Goal: Information Seeking & Learning: Learn about a topic

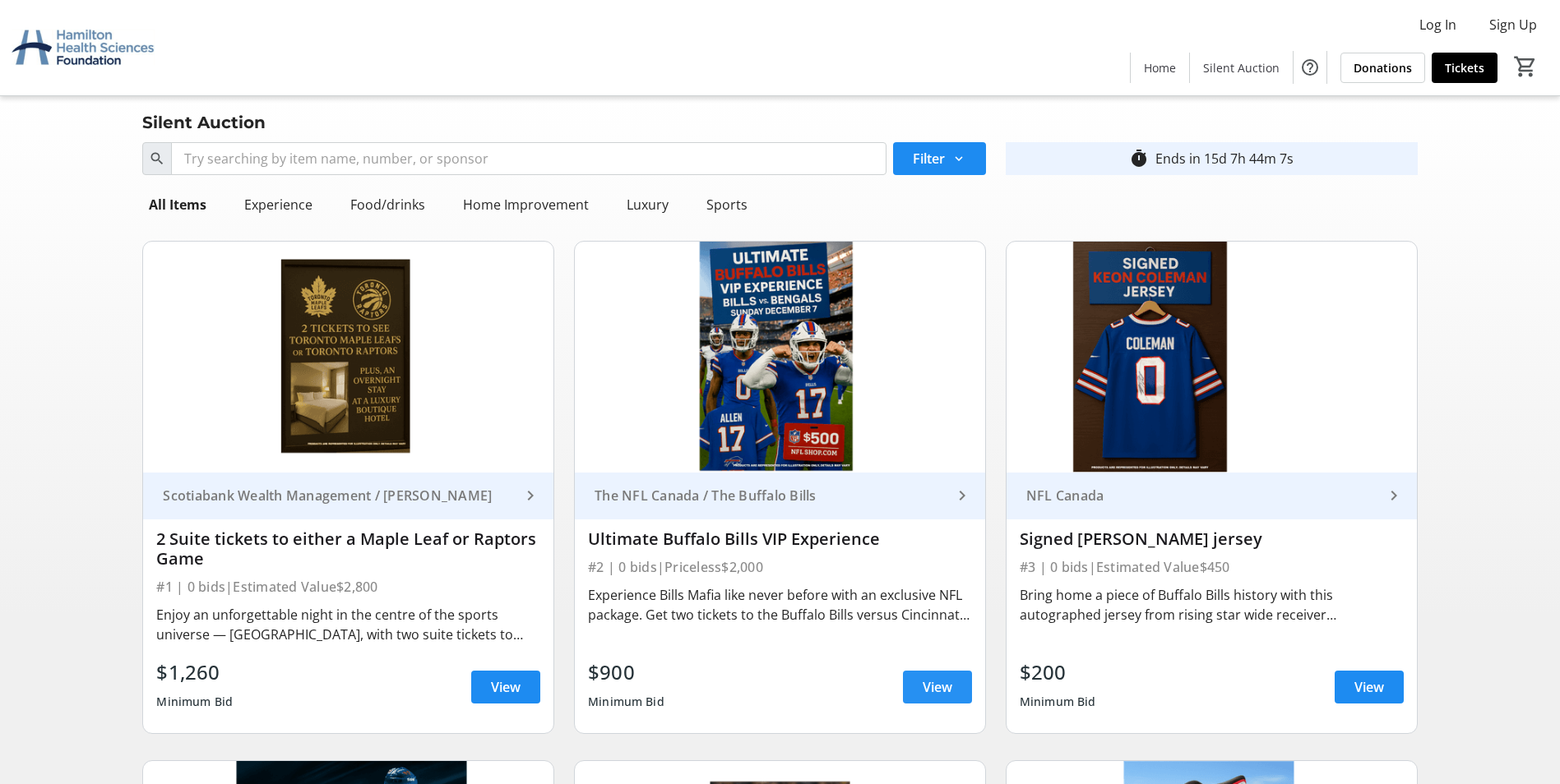
click at [747, 689] on span at bounding box center [938, 687] width 69 height 39
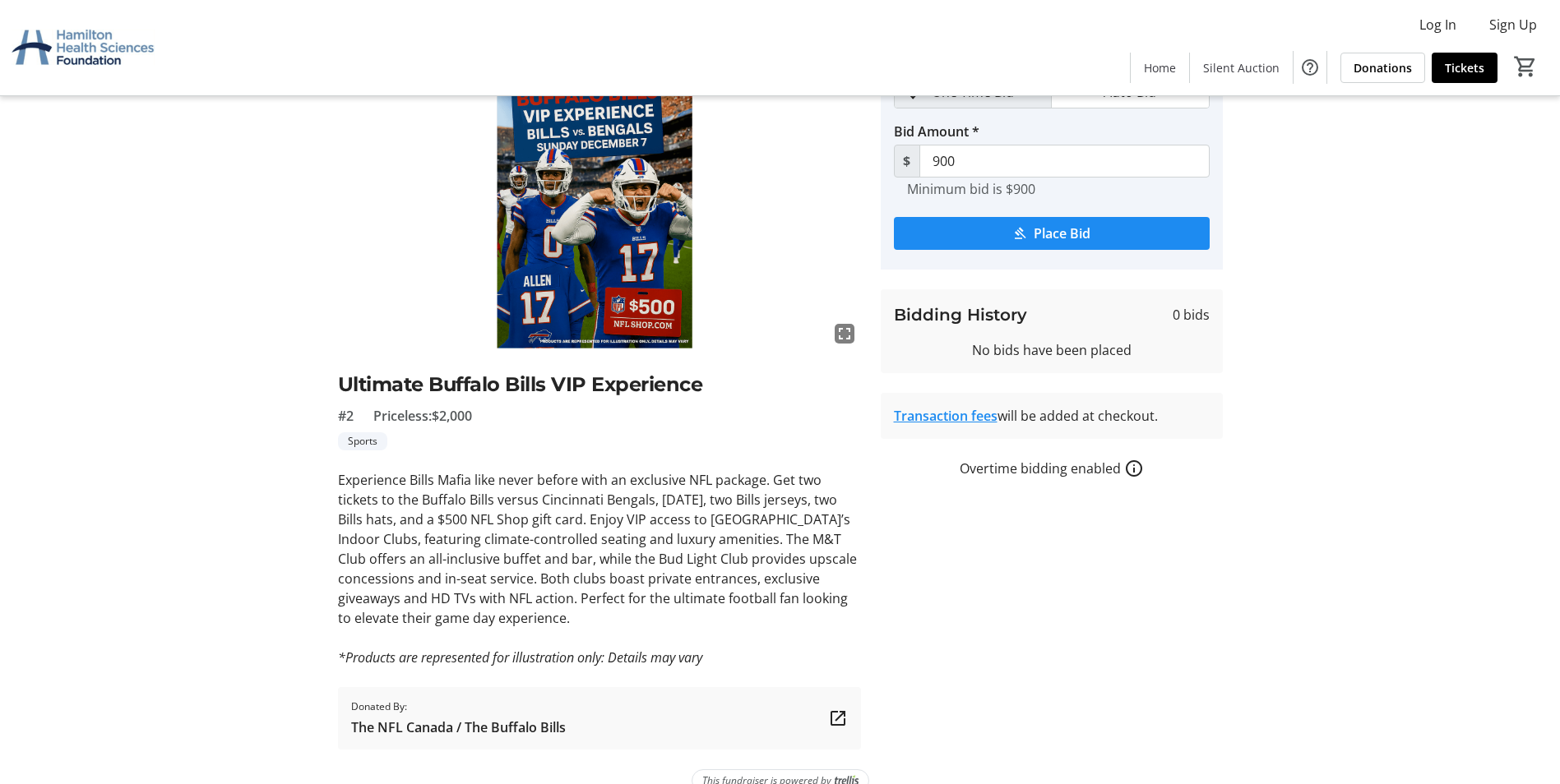
scroll to position [128, 0]
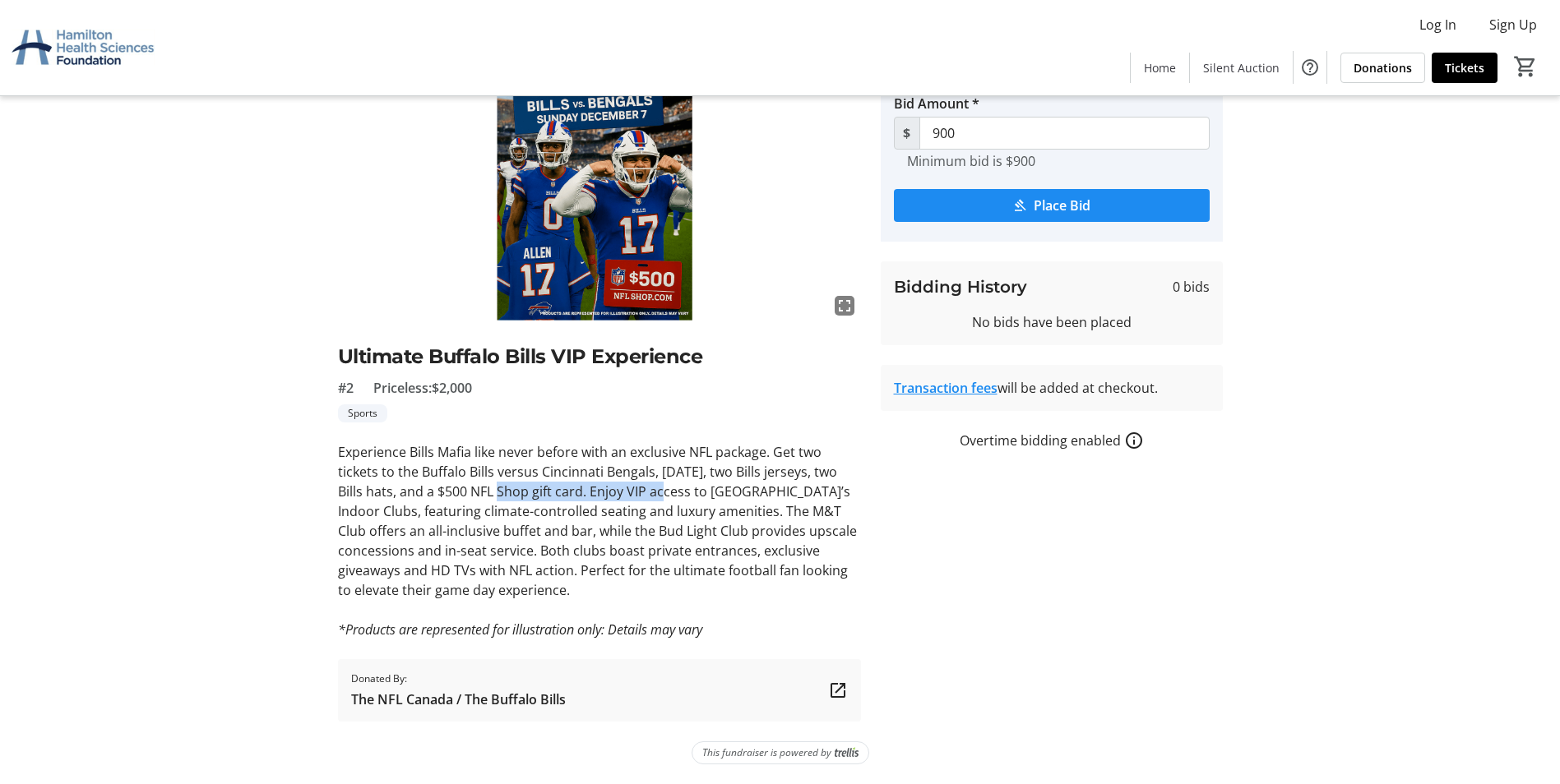
drag, startPoint x: 505, startPoint y: 495, endPoint x: 674, endPoint y: 494, distance: 169.0
click at [674, 494] on p "Experience Bills Mafia like never before with an exclusive NFL package. Get two…" at bounding box center [599, 521] width 523 height 158
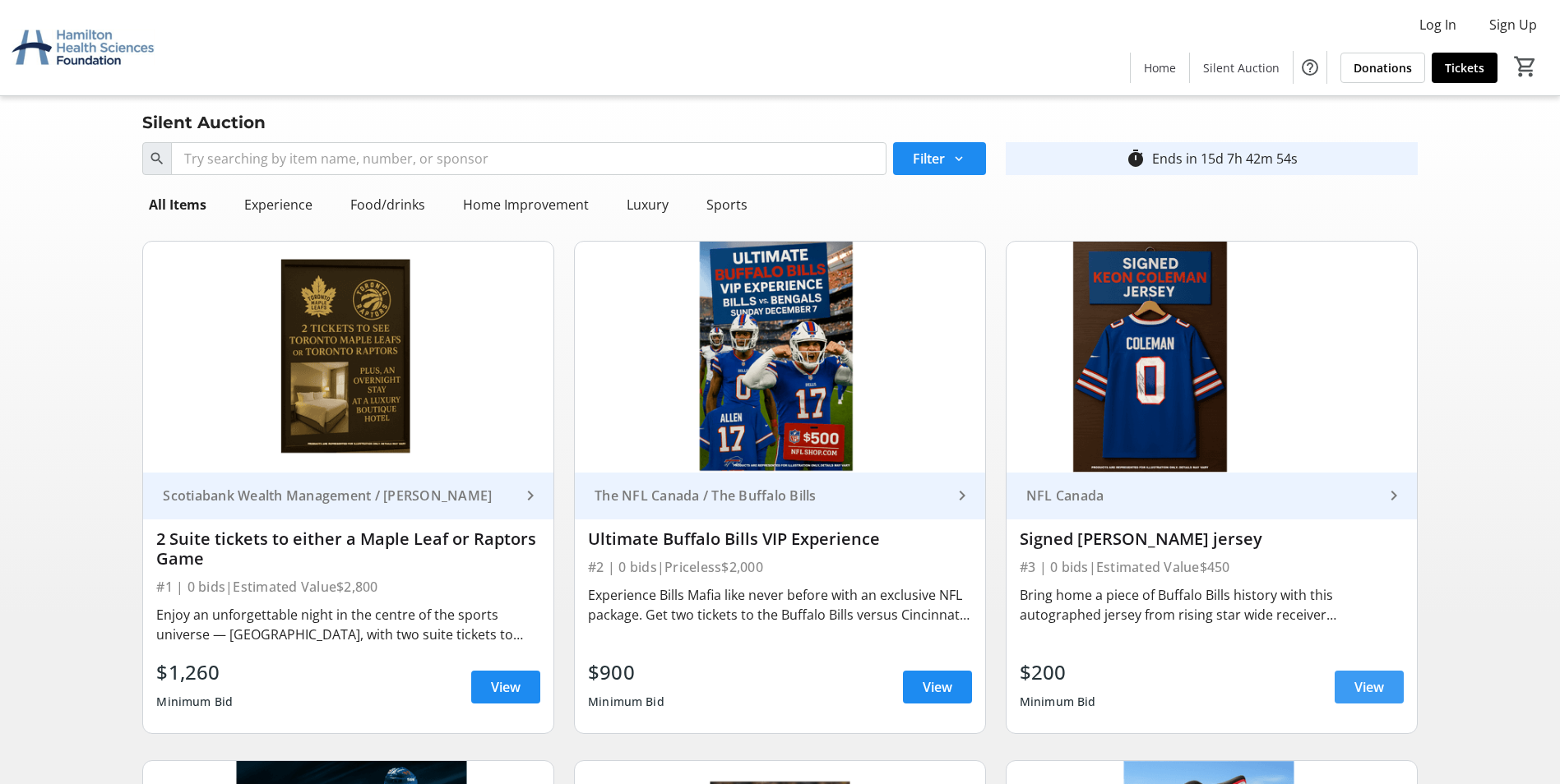
click at [747, 688] on span "View" at bounding box center [1369, 687] width 29 height 20
click at [747, 690] on span "View" at bounding box center [1369, 687] width 29 height 20
click at [747, 682] on span "View" at bounding box center [938, 687] width 29 height 20
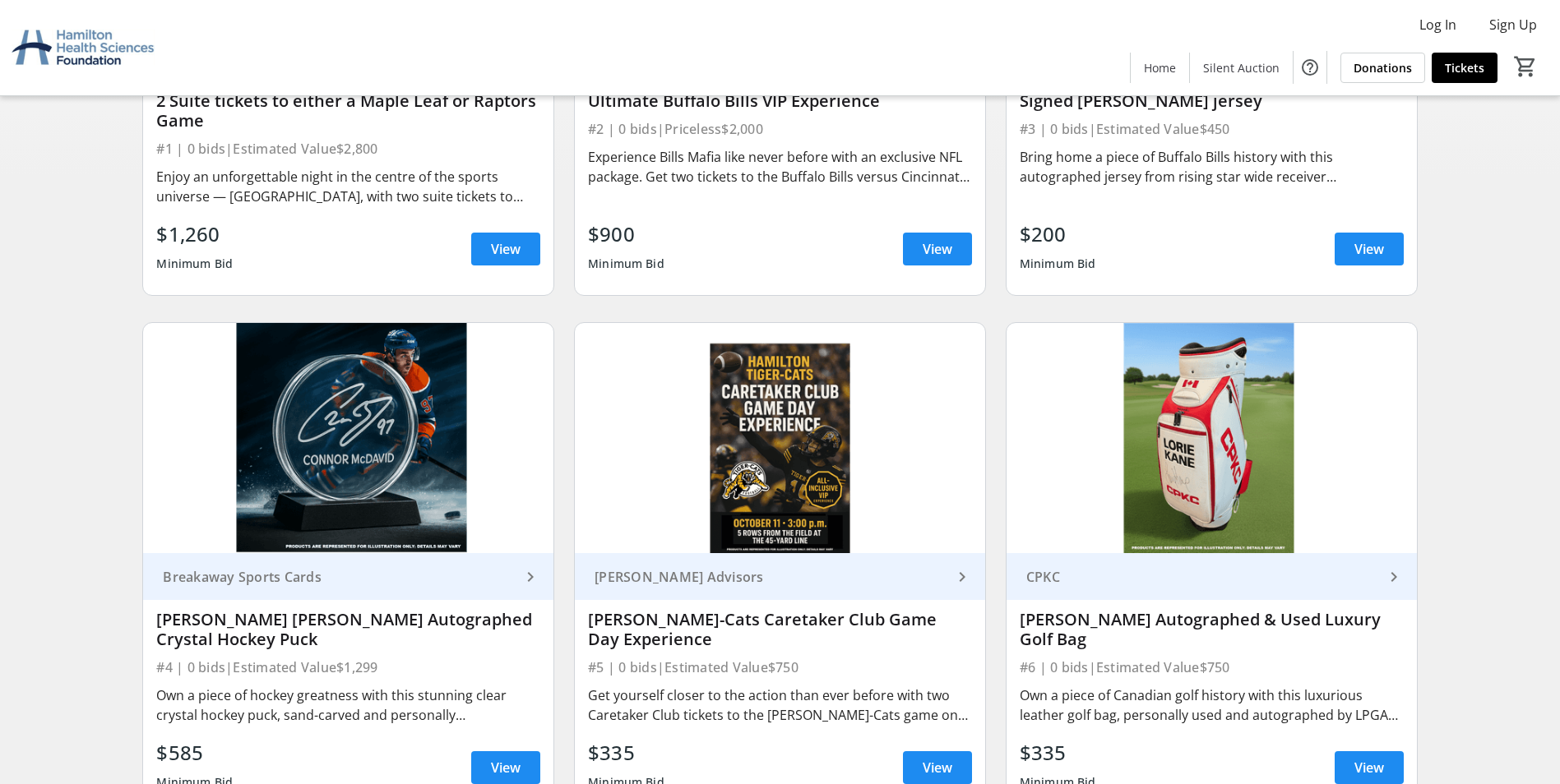
scroll to position [494, 0]
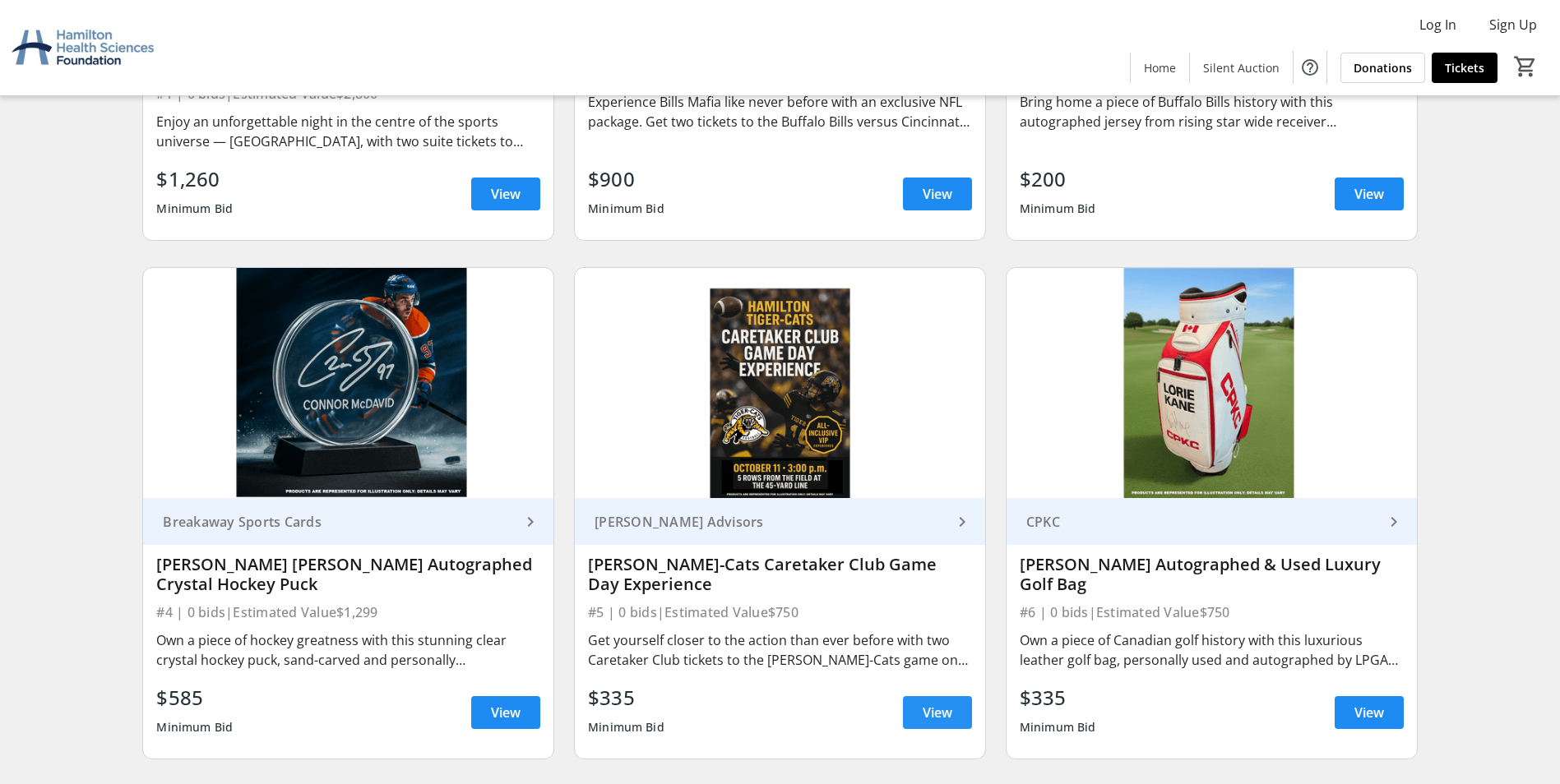
click at [747, 713] on span at bounding box center [938, 712] width 69 height 39
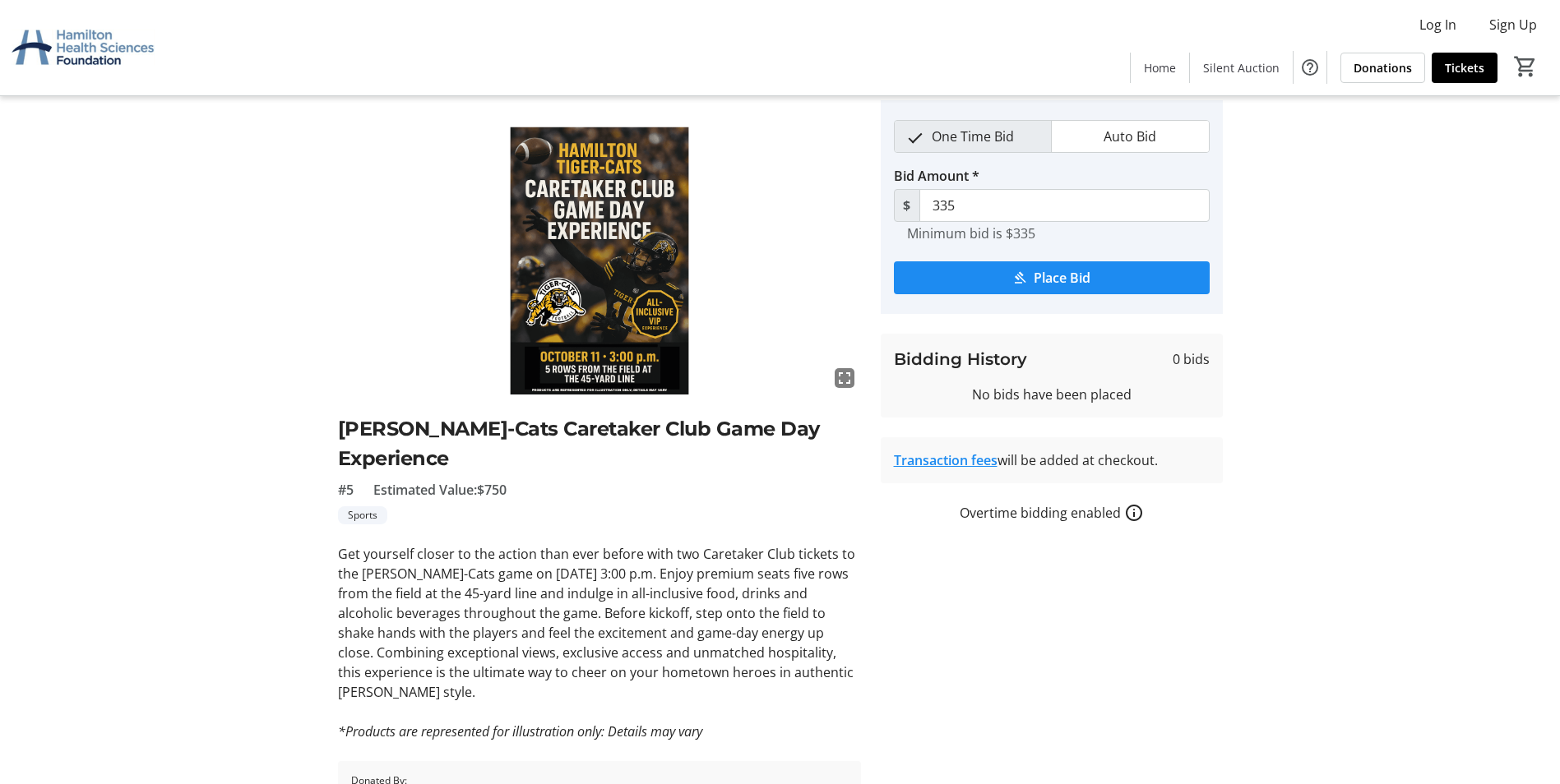
scroll to position [82, 0]
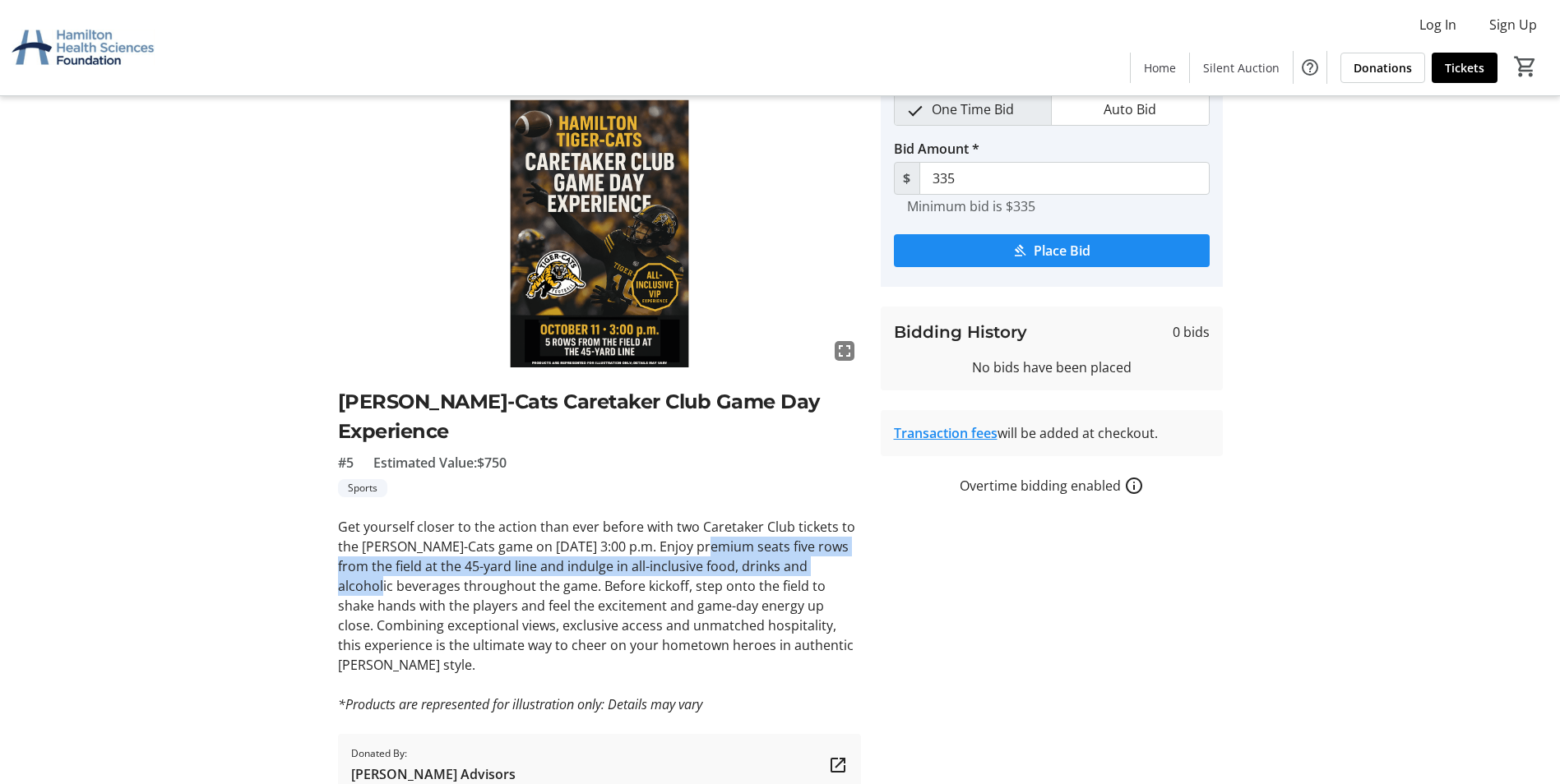
drag, startPoint x: 688, startPoint y: 548, endPoint x: 835, endPoint y: 569, distance: 148.5
click at [747, 569] on p "Get yourself closer to the action than ever before with two Caretaker Club tick…" at bounding box center [599, 596] width 523 height 158
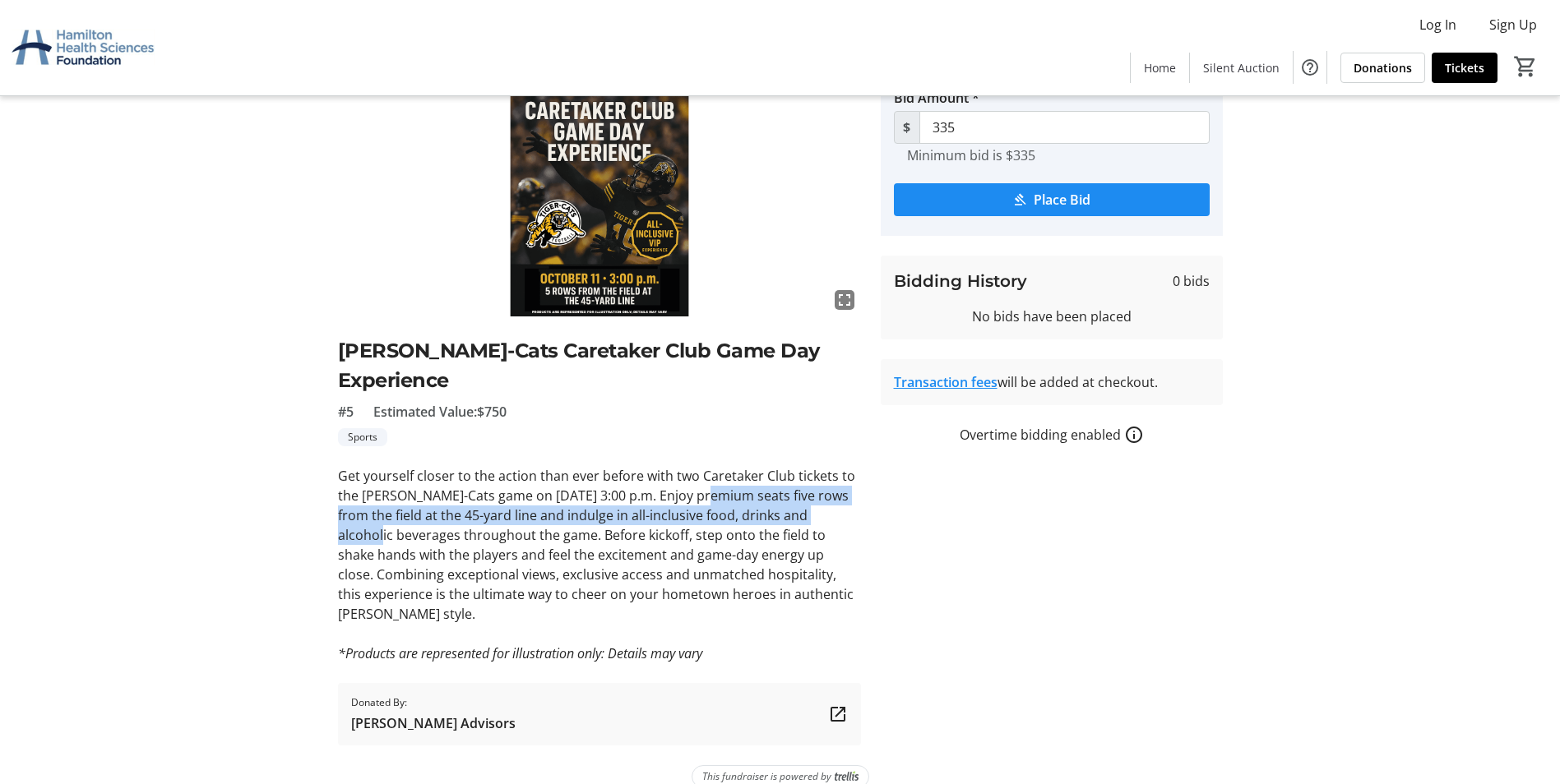
scroll to position [157, 0]
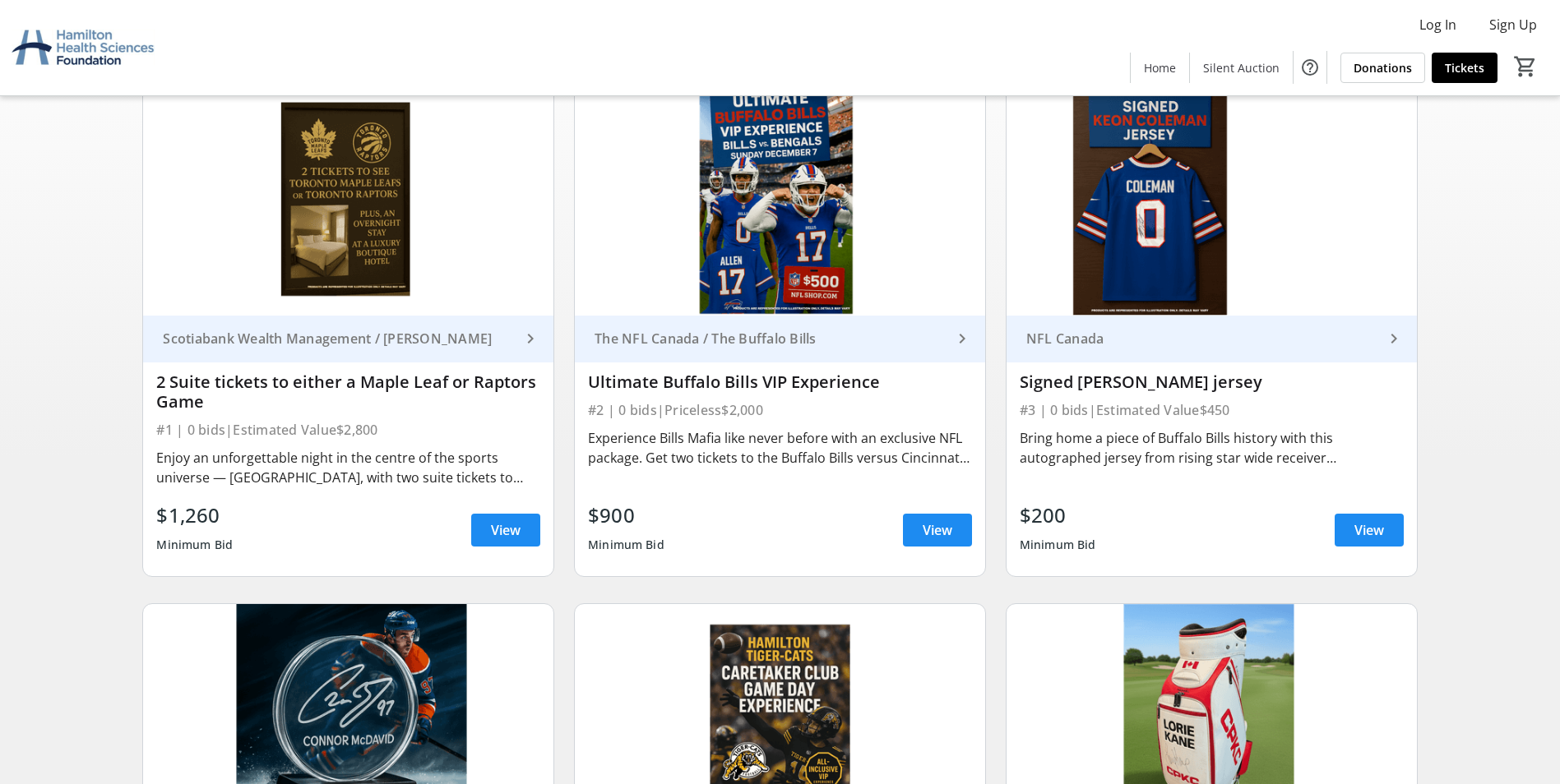
scroll to position [494, 0]
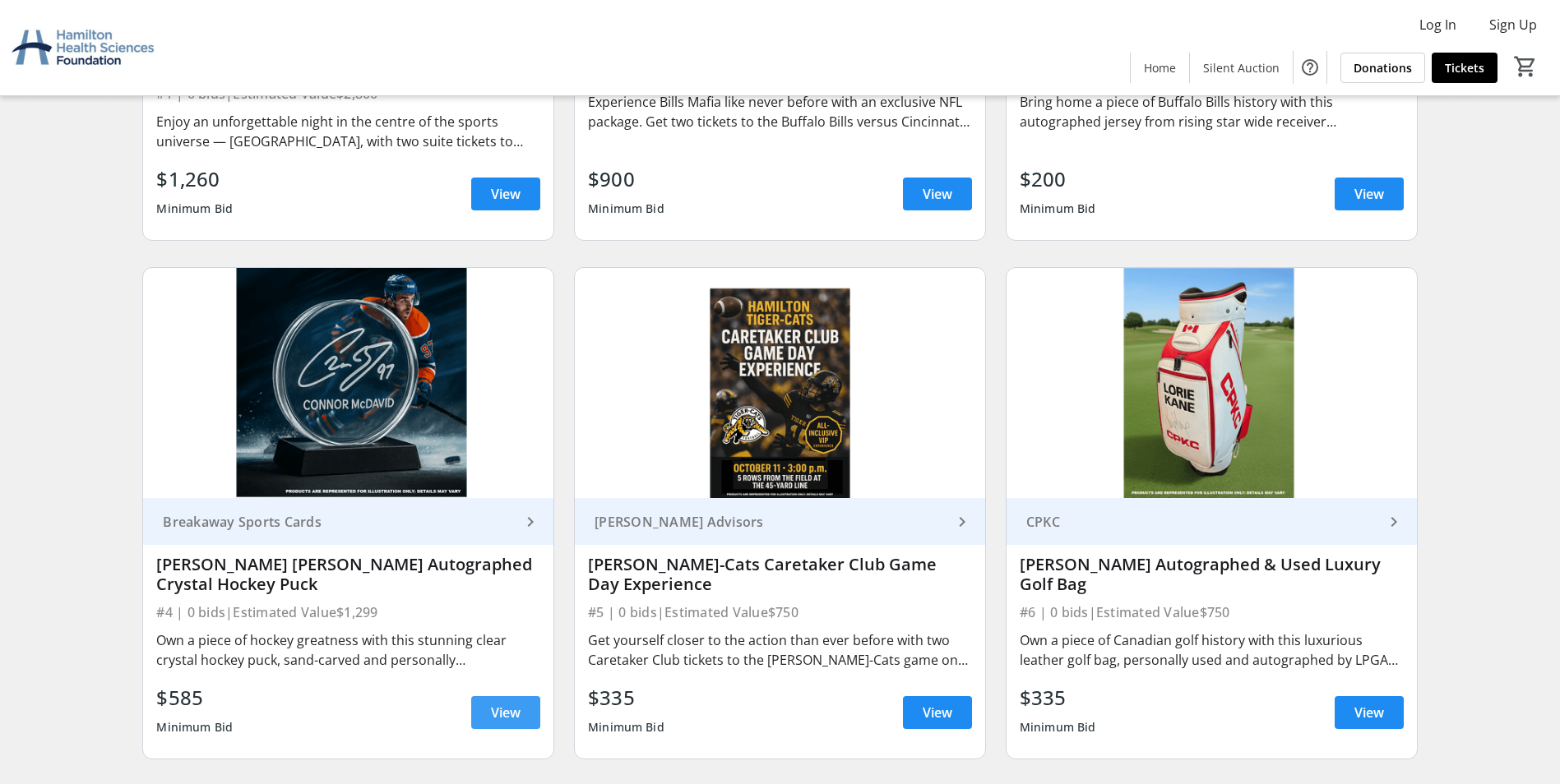
click at [500, 709] on span "View" at bounding box center [506, 712] width 29 height 20
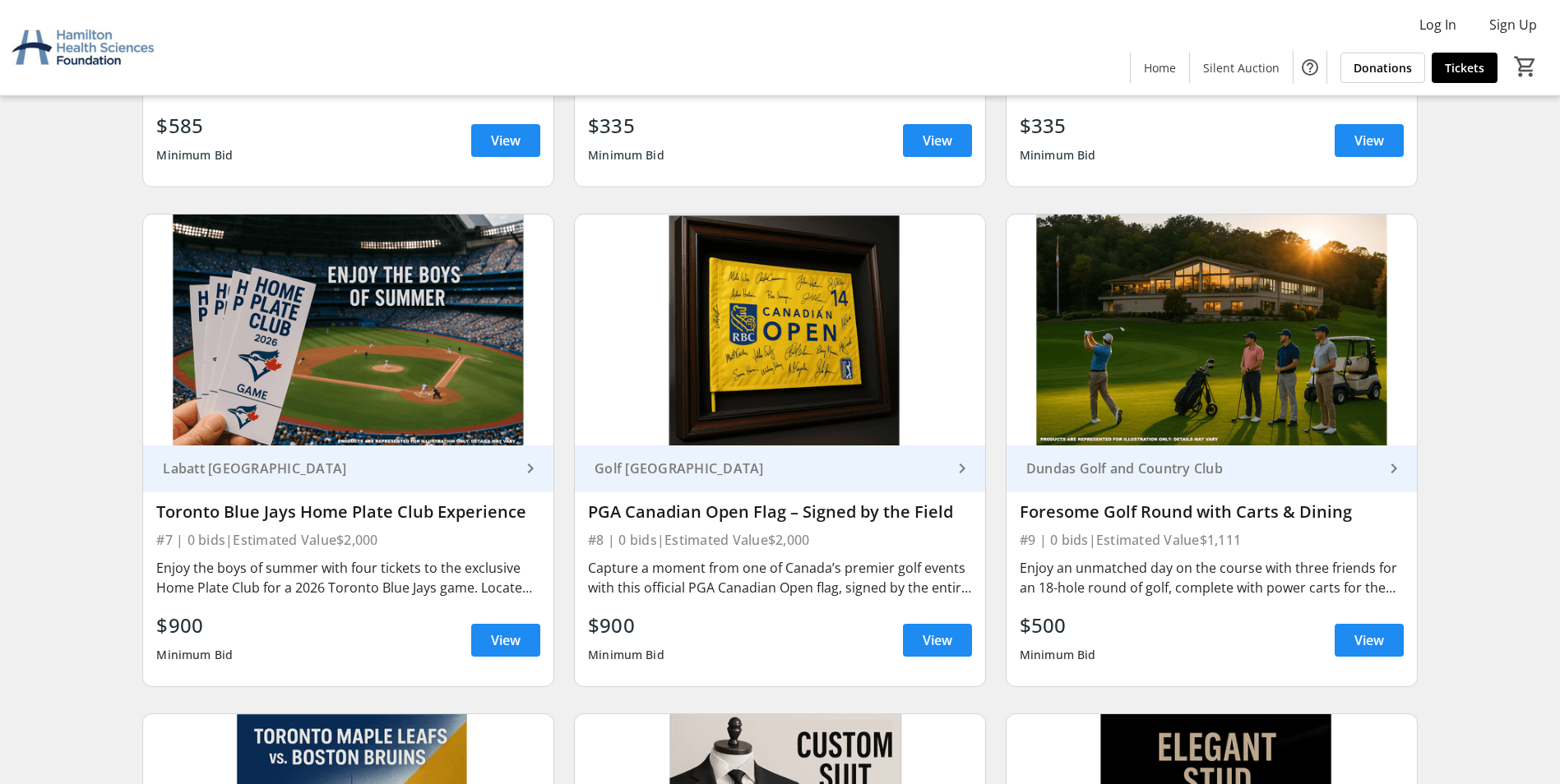
scroll to position [1069, 0]
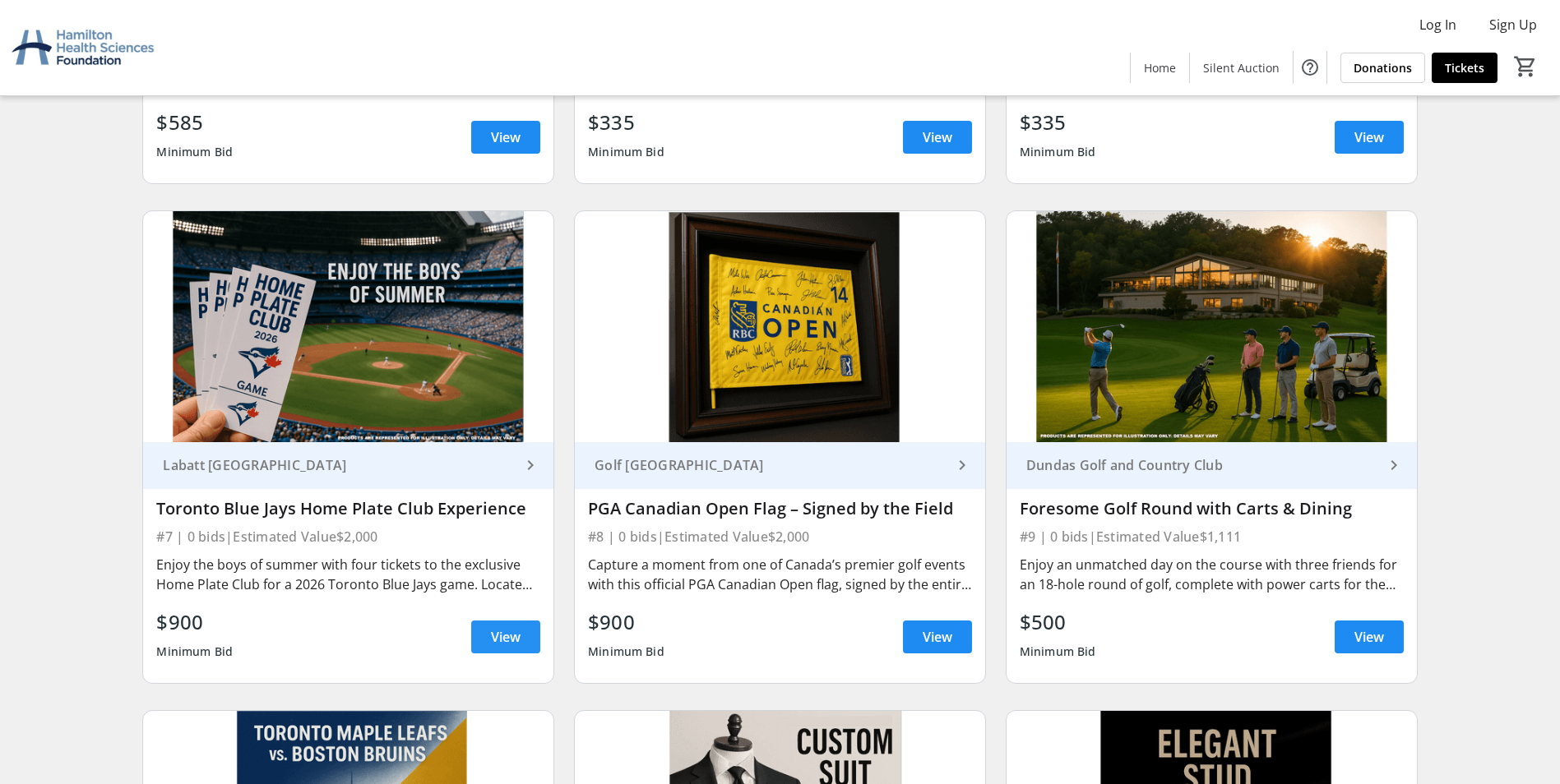
click at [503, 629] on span "View" at bounding box center [506, 637] width 29 height 20
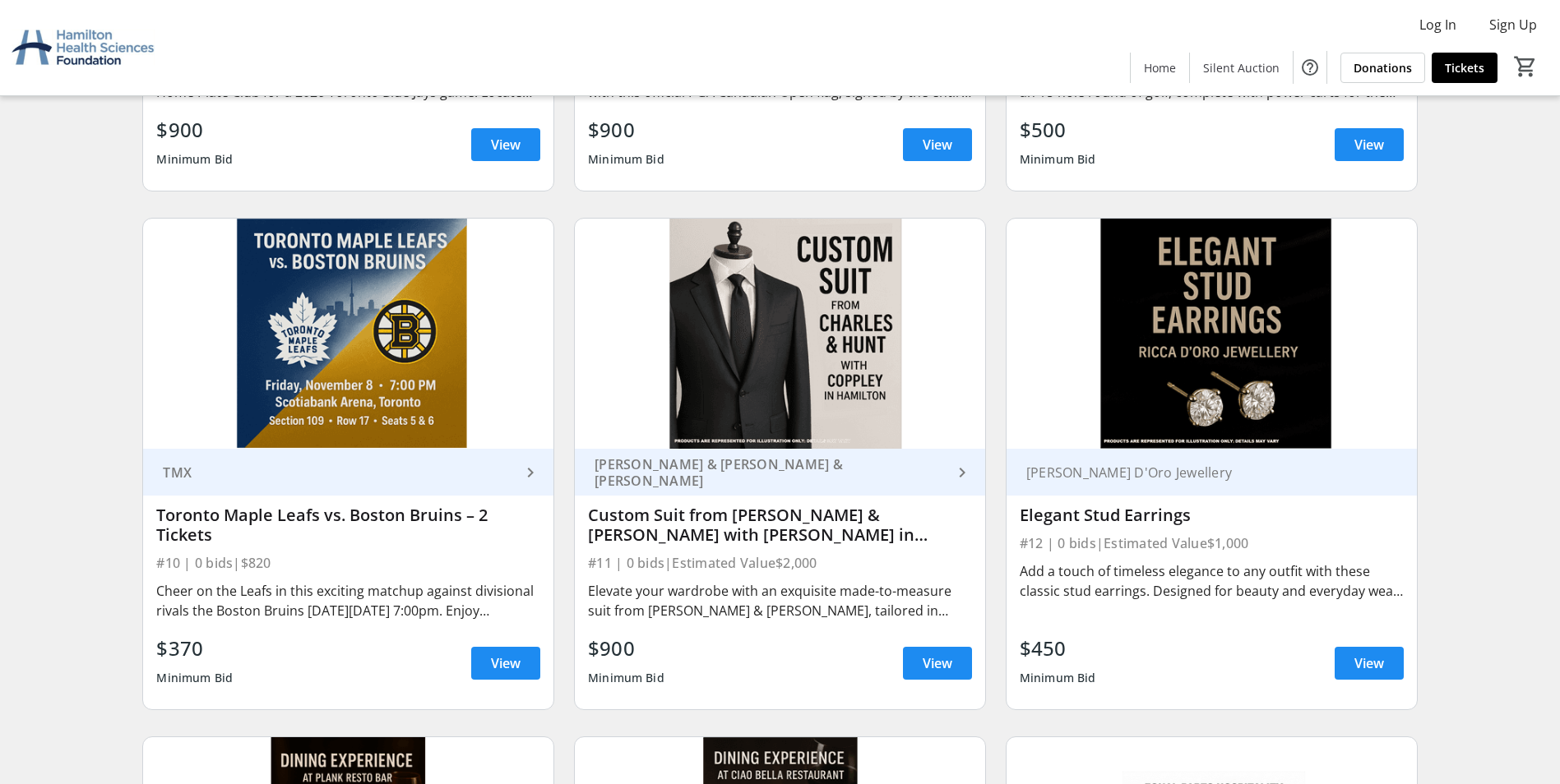
scroll to position [1561, 0]
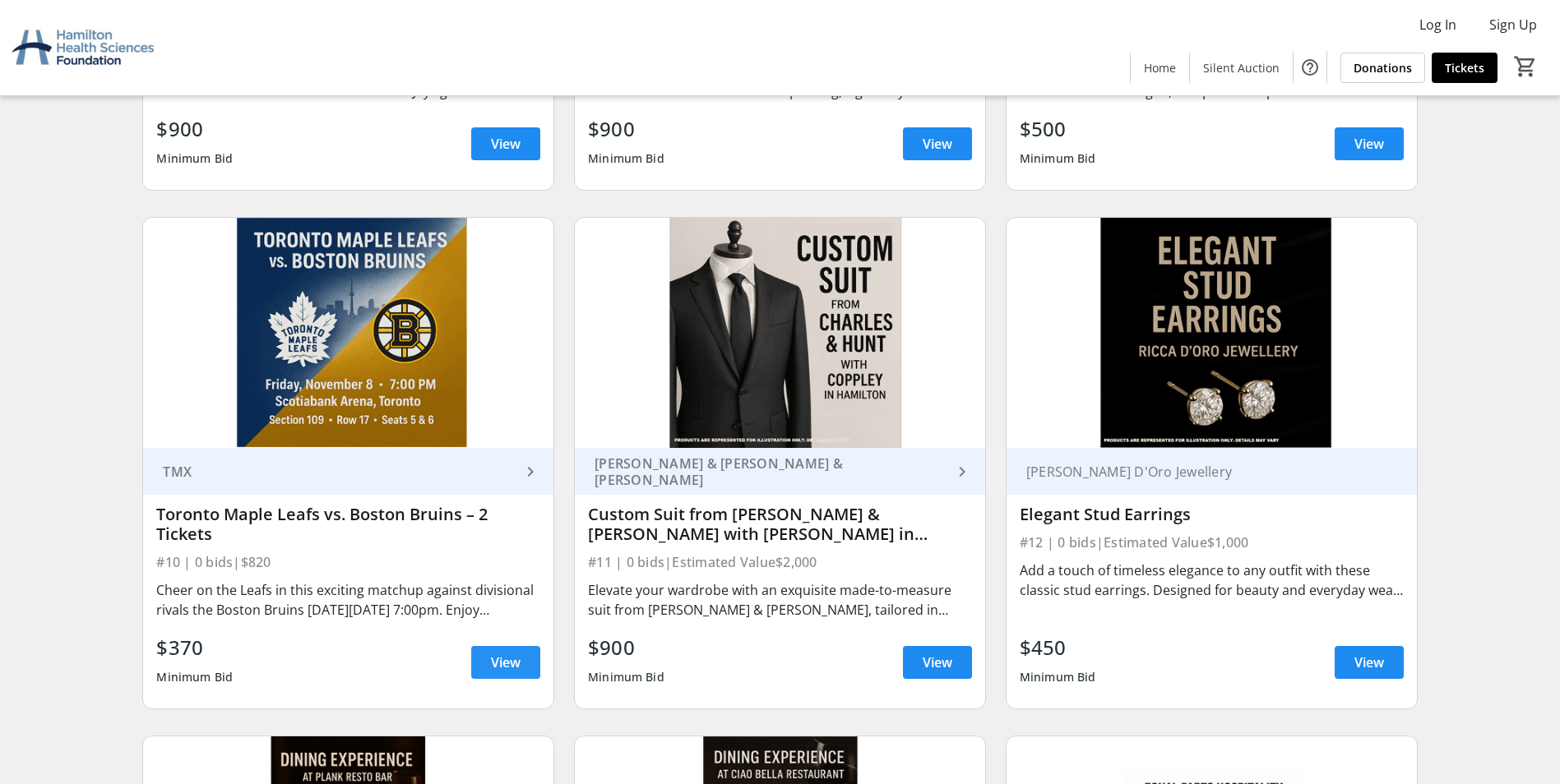
click at [509, 660] on span "View" at bounding box center [506, 662] width 29 height 20
